Goal: Task Accomplishment & Management: Use online tool/utility

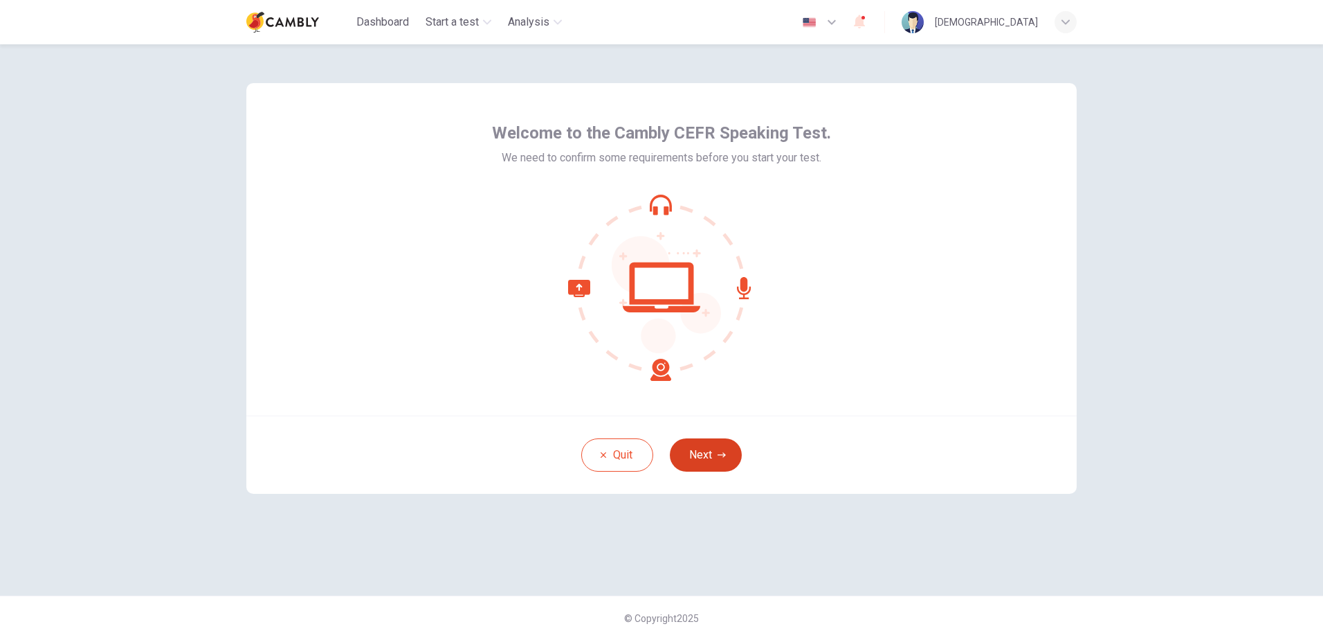
click at [701, 447] on button "Next" at bounding box center [706, 454] width 72 height 33
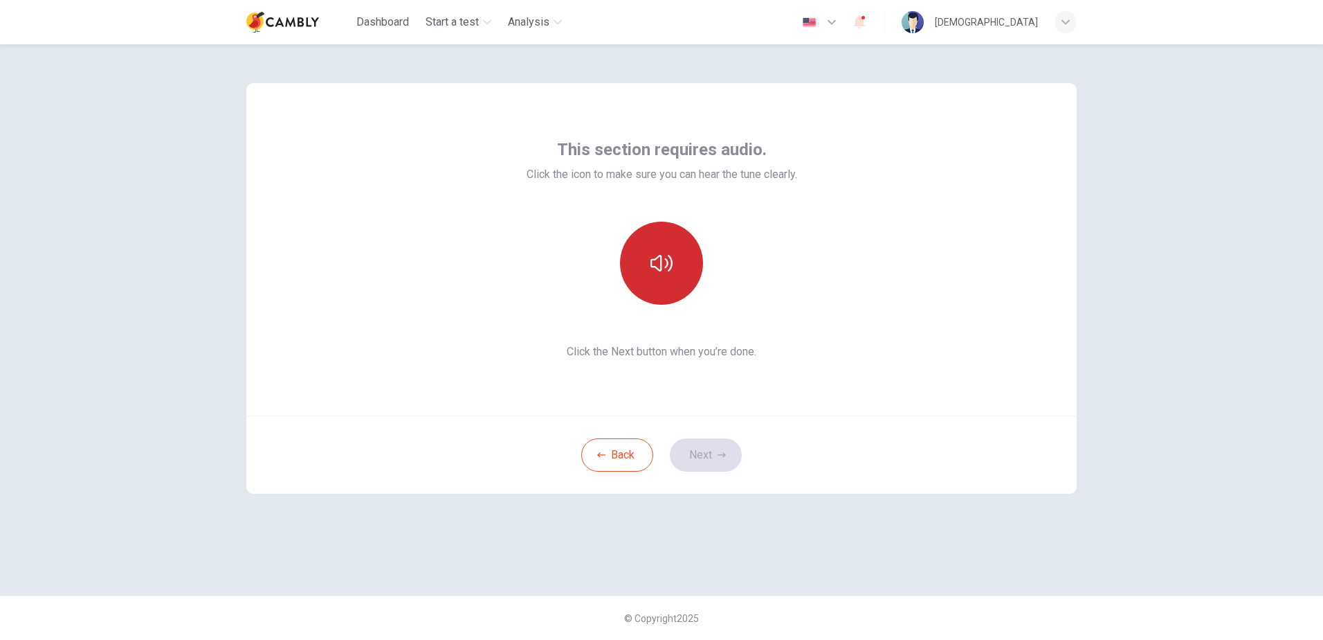
click at [673, 285] on button "button" at bounding box center [661, 262] width 83 height 83
click at [725, 467] on button "Next" at bounding box center [706, 454] width 72 height 33
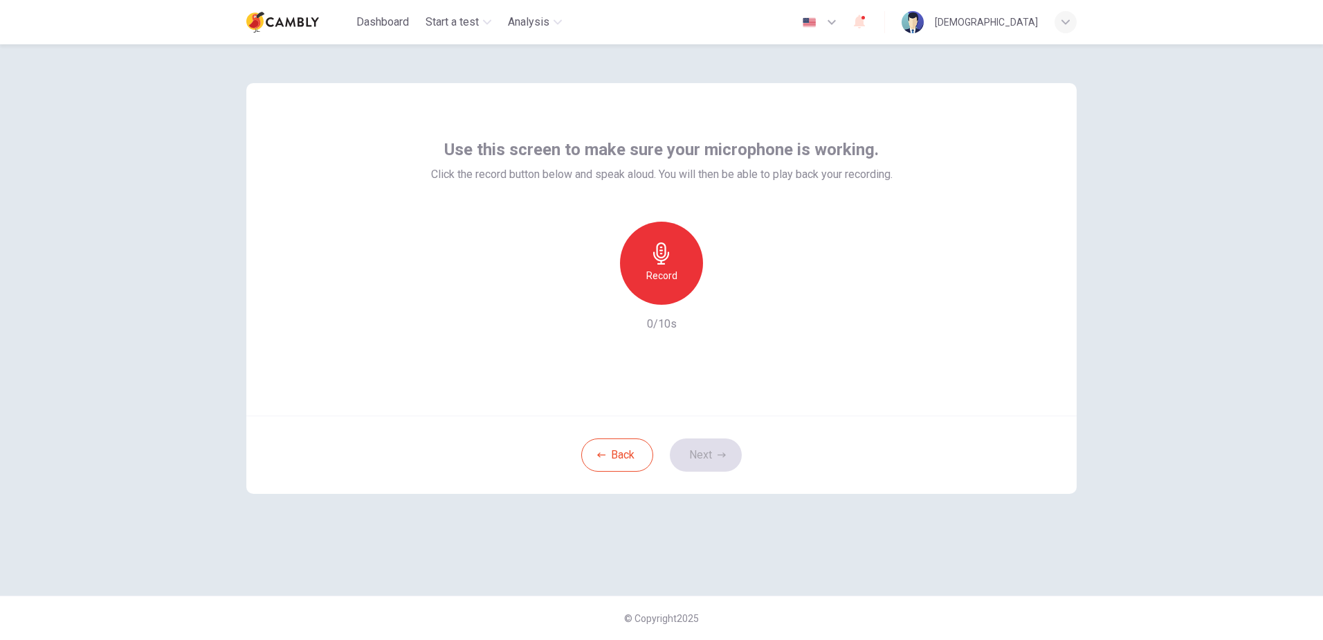
click at [664, 293] on div "Record" at bounding box center [661, 262] width 83 height 83
click at [662, 260] on icon "button" at bounding box center [662, 253] width 22 height 22
click at [731, 296] on icon "button" at bounding box center [725, 294] width 14 height 14
click at [711, 455] on button "Next" at bounding box center [706, 454] width 72 height 33
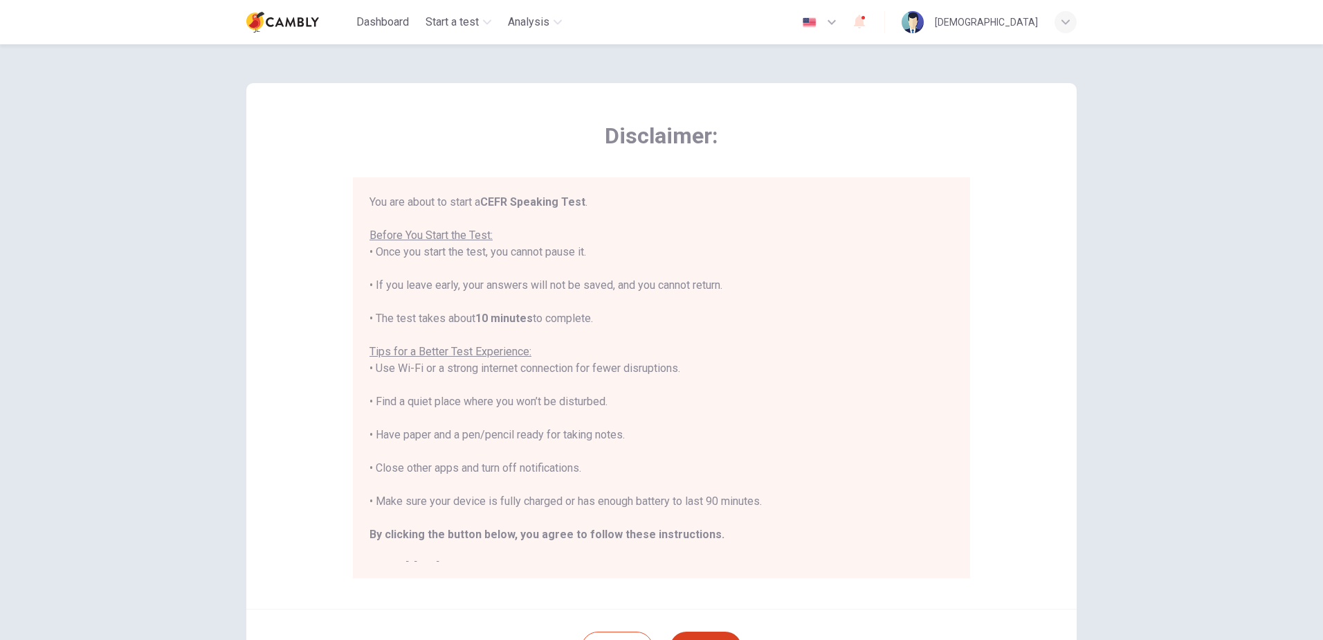
click at [711, 455] on div "You are about to start a CEFR Speaking Test . Before You Start the Test: • Once…" at bounding box center [662, 385] width 584 height 382
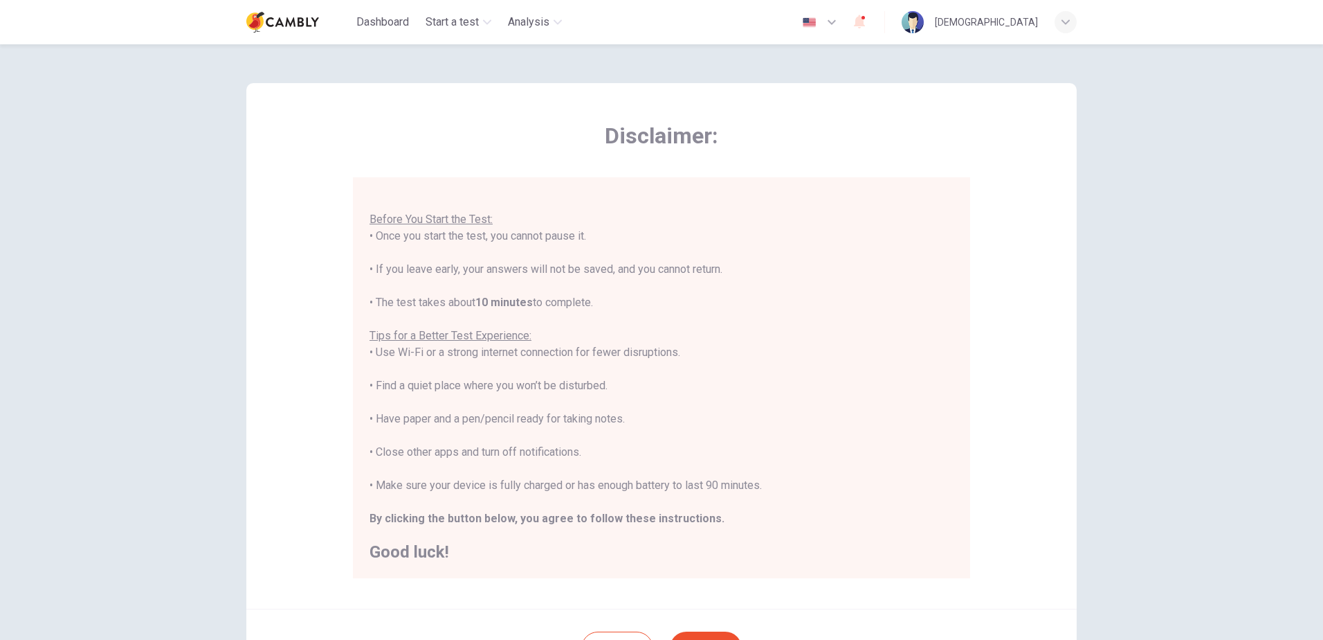
scroll to position [130, 0]
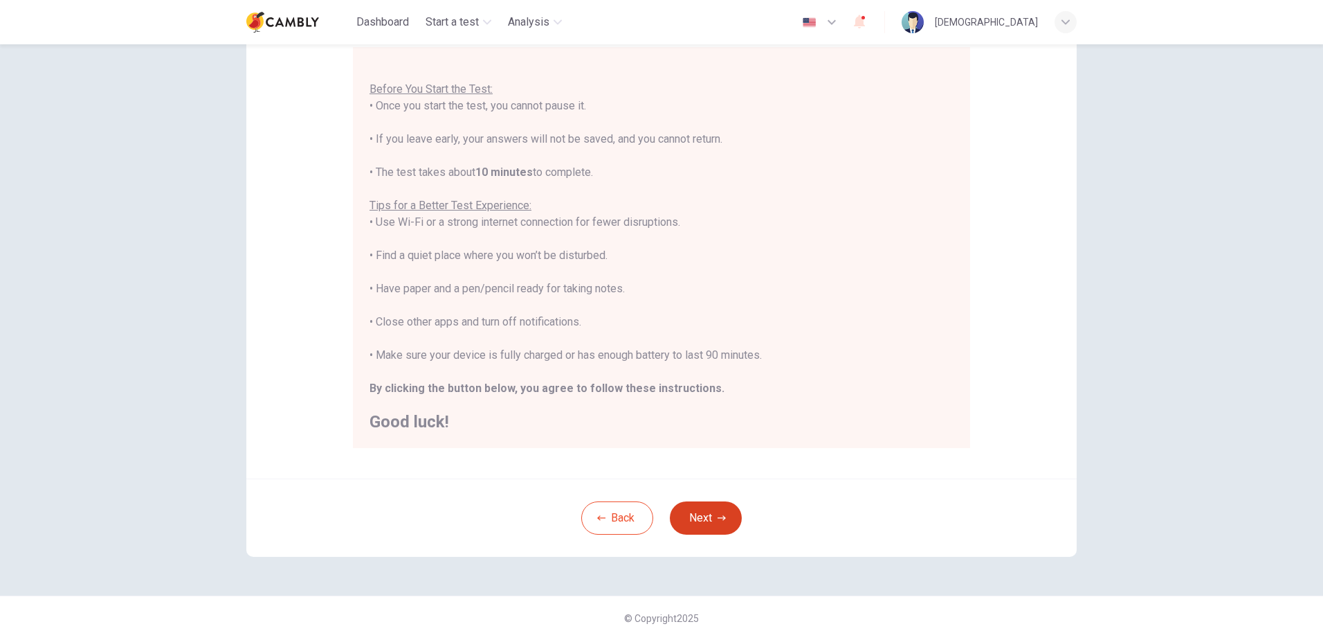
click at [705, 512] on button "Next" at bounding box center [706, 517] width 72 height 33
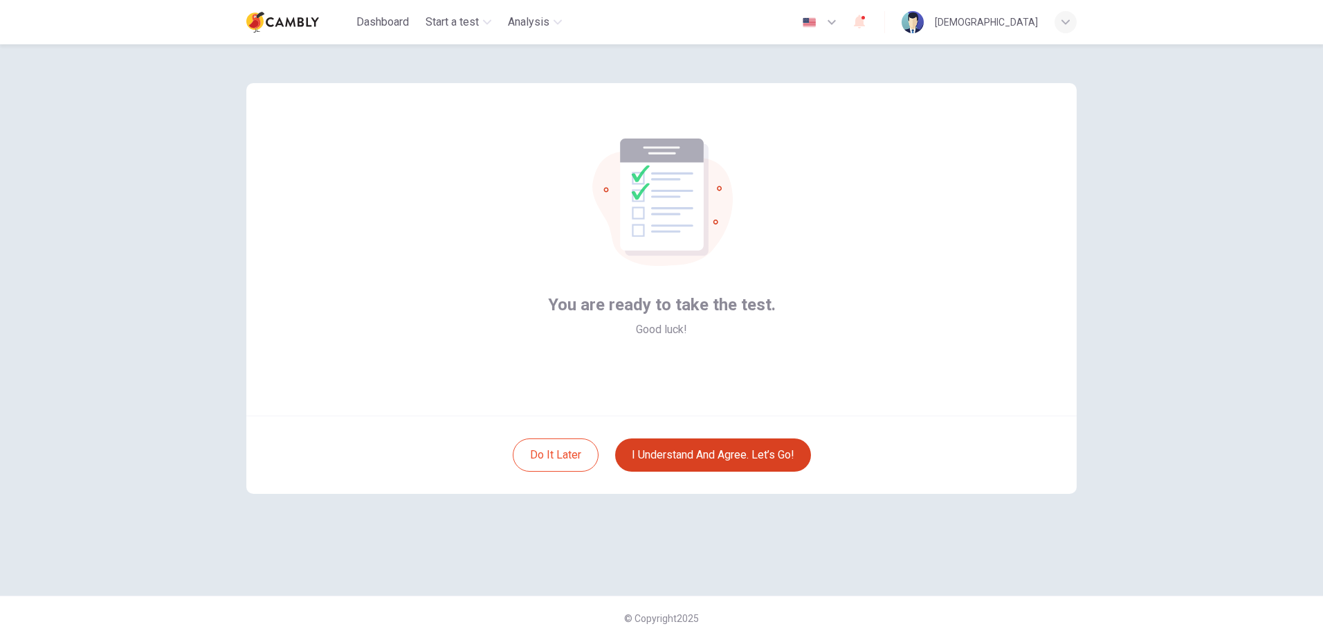
scroll to position [0, 0]
click at [716, 453] on button "I understand and agree. Let’s go!" at bounding box center [713, 454] width 196 height 33
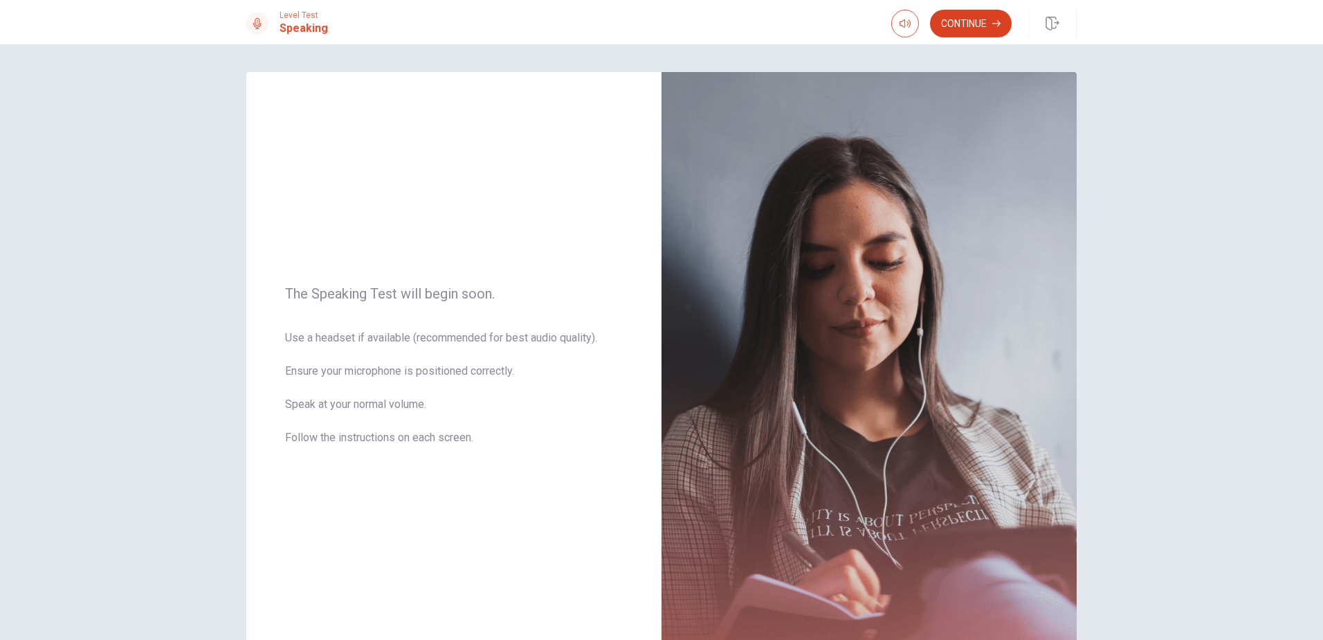
click at [957, 20] on button "Continue" at bounding box center [971, 24] width 82 height 28
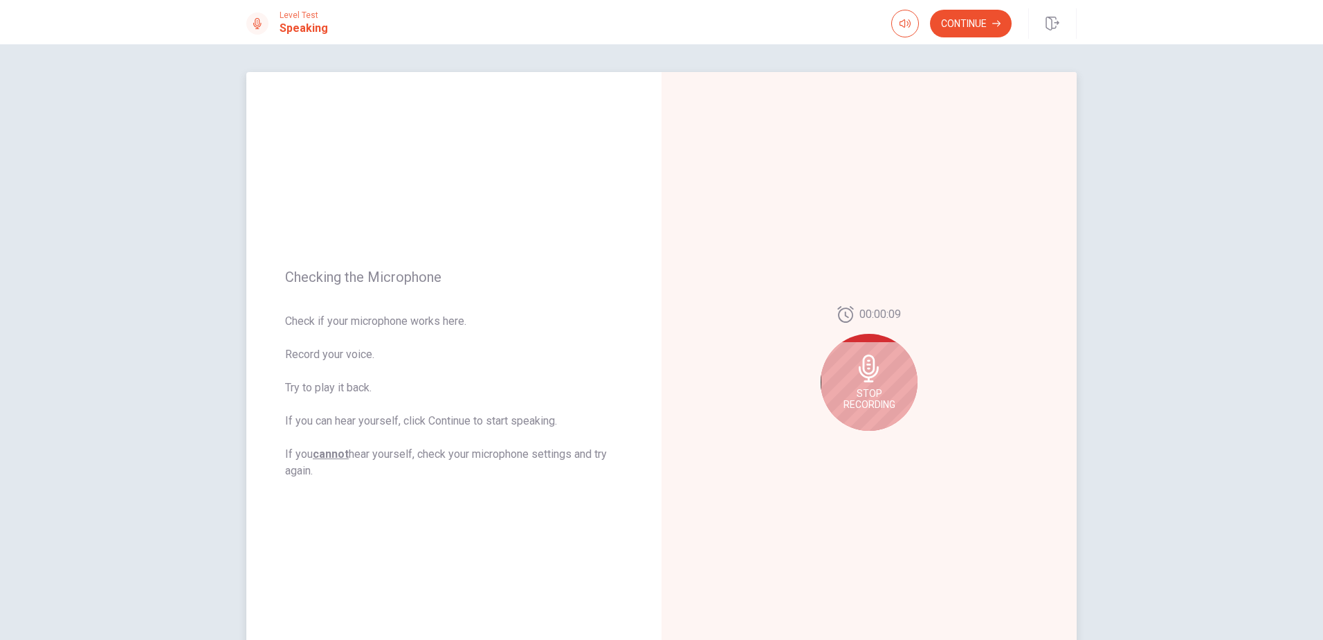
click at [862, 372] on icon at bounding box center [869, 368] width 20 height 28
click at [884, 444] on icon "Play Audio" at bounding box center [884, 441] width 8 height 8
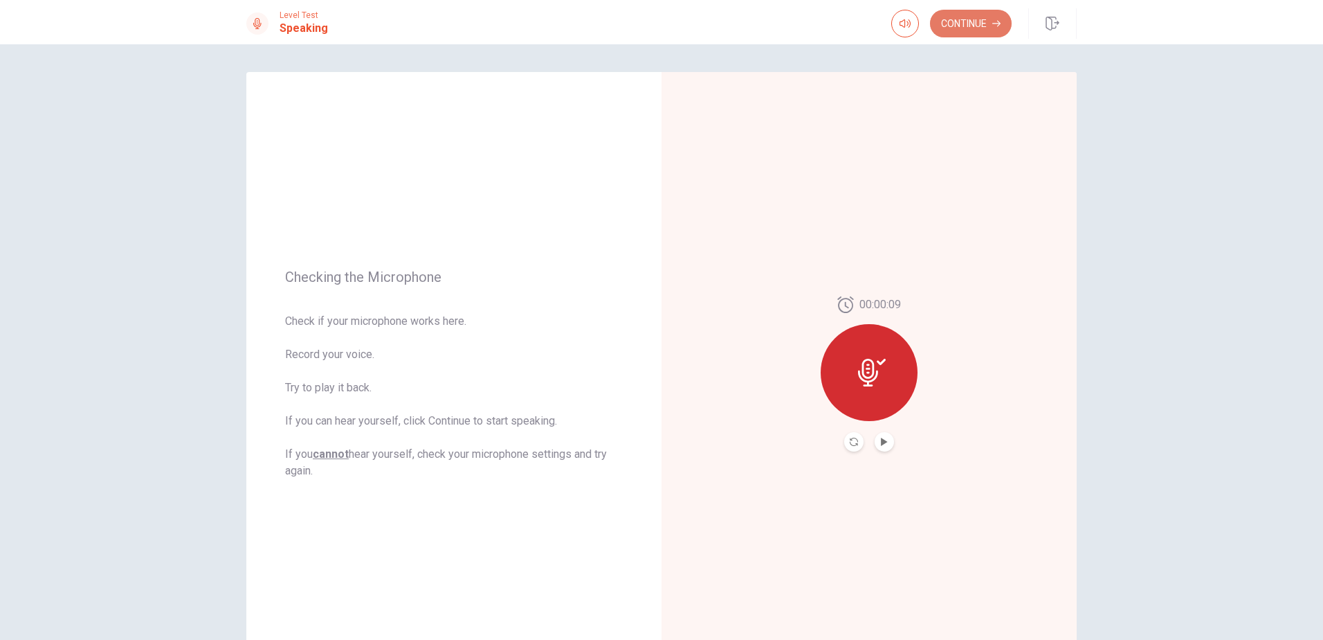
click at [991, 26] on button "Continue" at bounding box center [971, 24] width 82 height 28
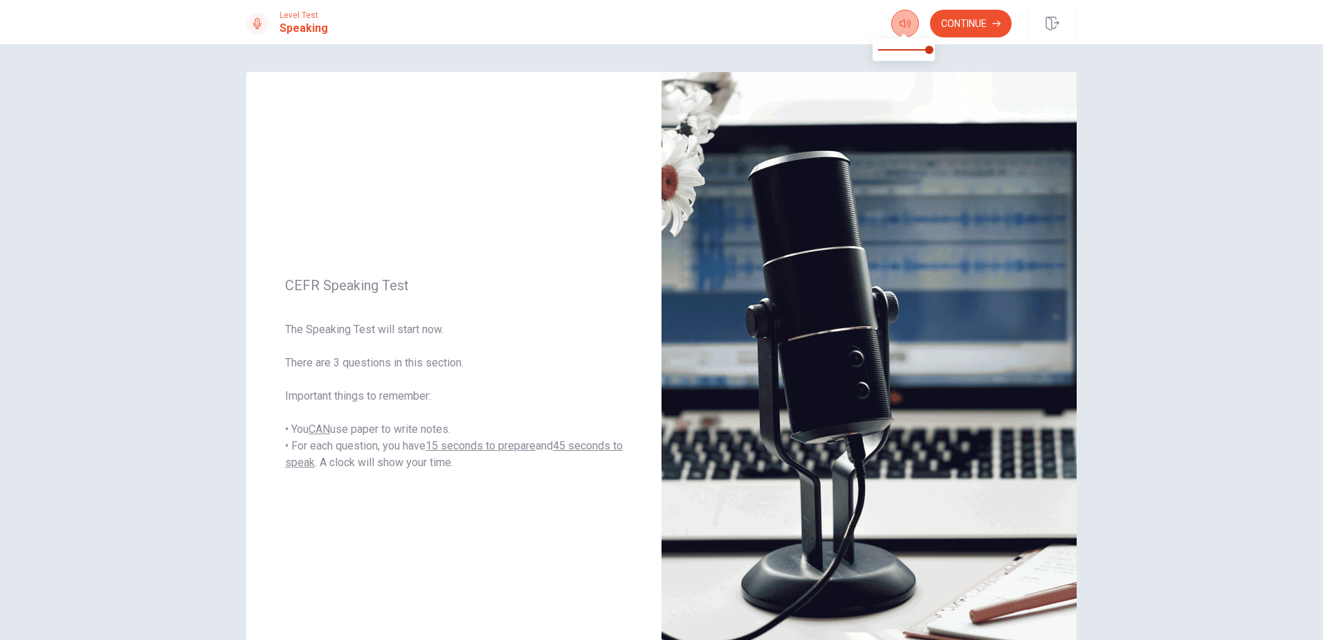
click at [905, 24] on icon "button" at bounding box center [905, 23] width 11 height 11
click at [972, 28] on button "Continue" at bounding box center [971, 24] width 82 height 28
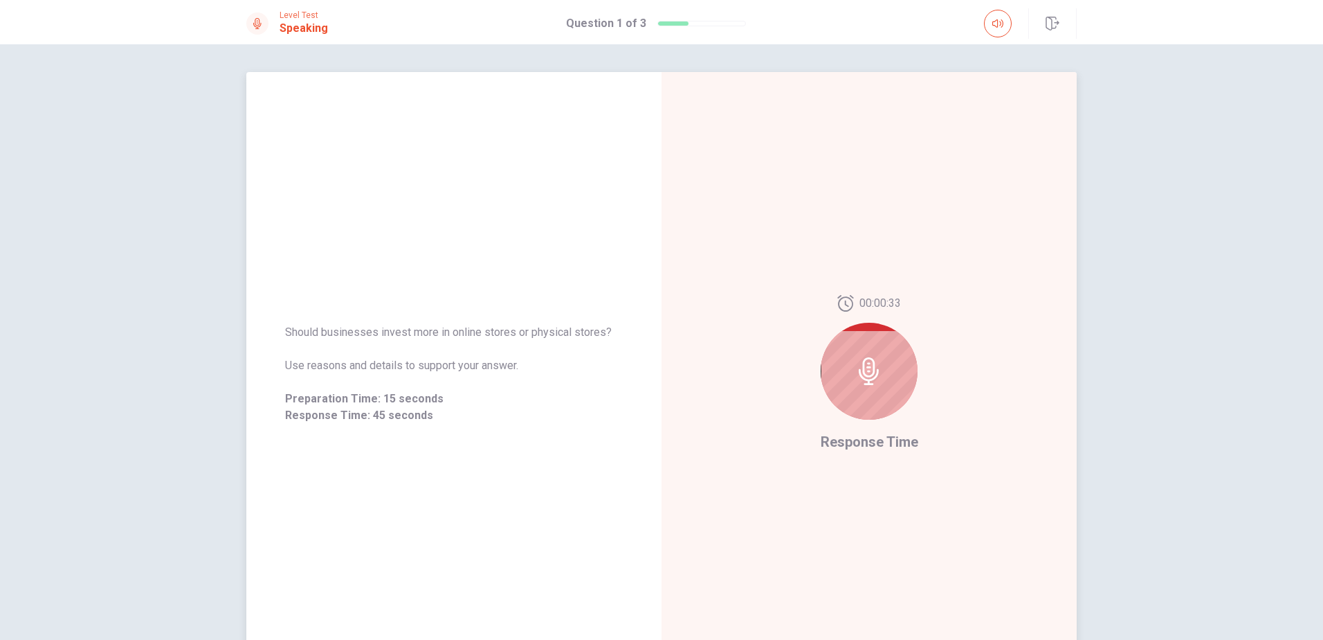
click at [864, 361] on icon at bounding box center [869, 371] width 28 height 28
click at [867, 370] on icon at bounding box center [869, 371] width 28 height 28
click at [849, 380] on div at bounding box center [869, 368] width 97 height 97
click at [873, 376] on icon at bounding box center [869, 371] width 20 height 28
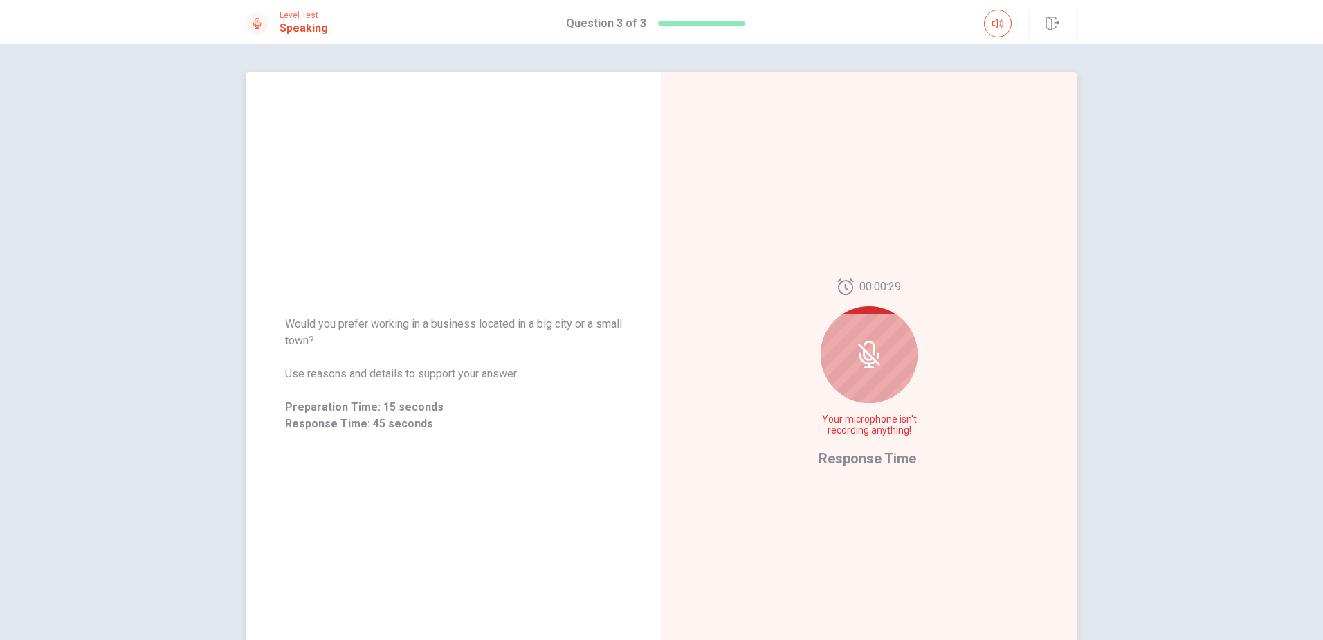
click at [869, 364] on icon at bounding box center [869, 355] width 28 height 28
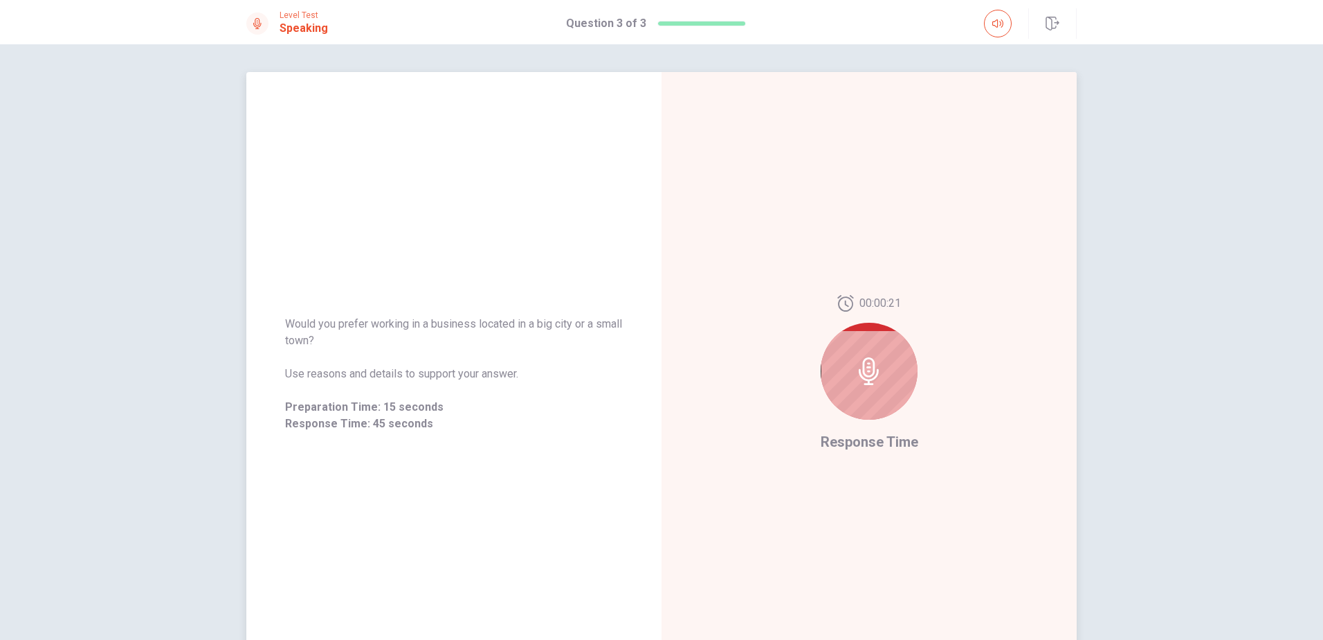
click at [863, 371] on icon at bounding box center [869, 371] width 28 height 28
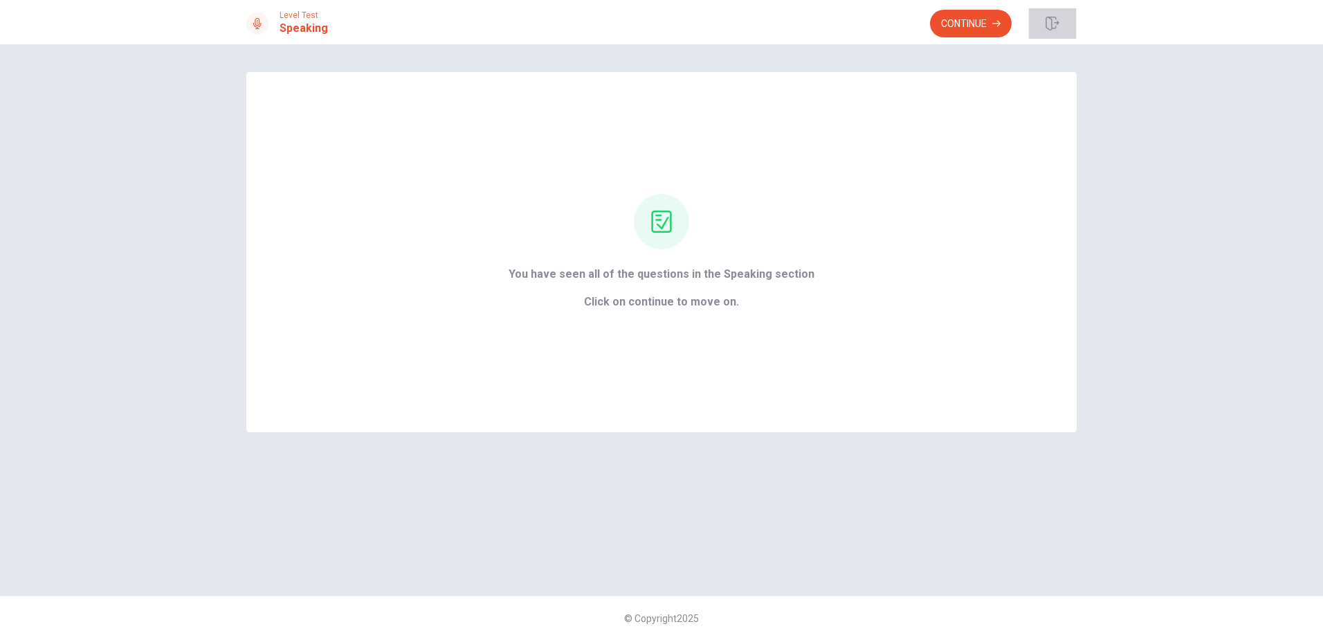
click at [1060, 21] on button "button" at bounding box center [1052, 23] width 48 height 30
